Goal: Task Accomplishment & Management: Manage account settings

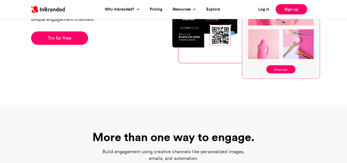
scroll to position [26, 0]
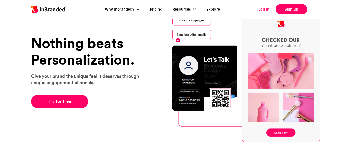
click at [260, 10] on link "Log in" at bounding box center [263, 9] width 11 height 6
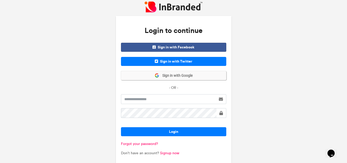
click at [173, 74] on span "Sign in with Google" at bounding box center [175, 75] width 33 height 5
